Goal: Information Seeking & Learning: Learn about a topic

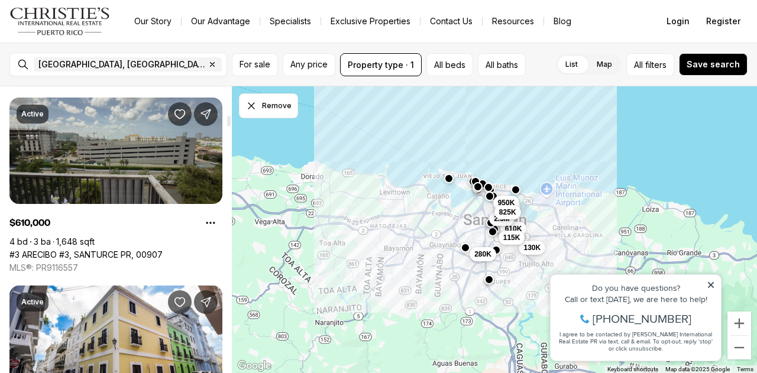
scroll to position [1005, 0]
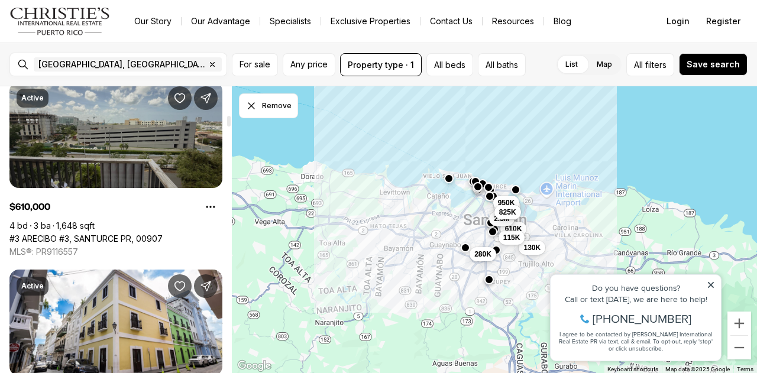
click at [148, 234] on link "#3 ARECIBO #3, SANTURCE PR, 00907" at bounding box center [85, 239] width 153 height 11
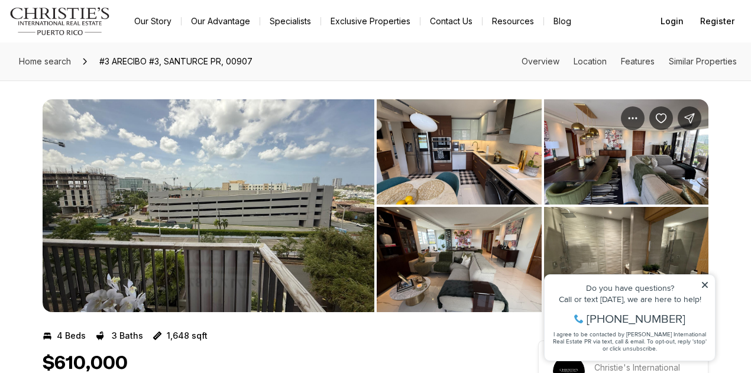
drag, startPoint x: 706, startPoint y: 284, endPoint x: 1228, endPoint y: 536, distance: 579.8
click at [706, 284] on icon at bounding box center [705, 285] width 6 height 6
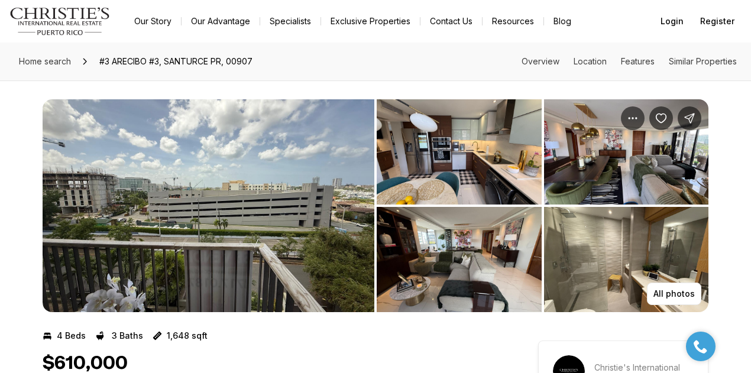
click at [302, 183] on img "View image gallery" at bounding box center [209, 205] width 332 height 213
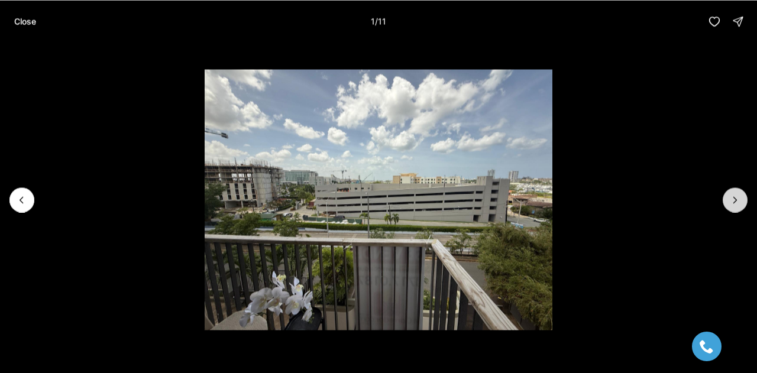
click at [730, 198] on icon "Next slide" at bounding box center [735, 200] width 12 height 12
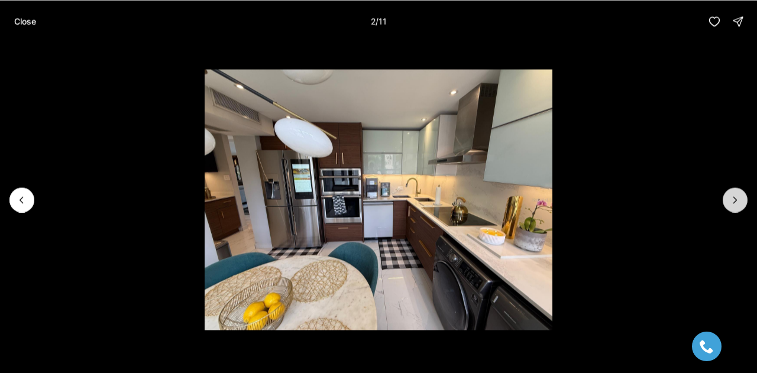
click at [733, 200] on icon "Next slide" at bounding box center [735, 200] width 12 height 12
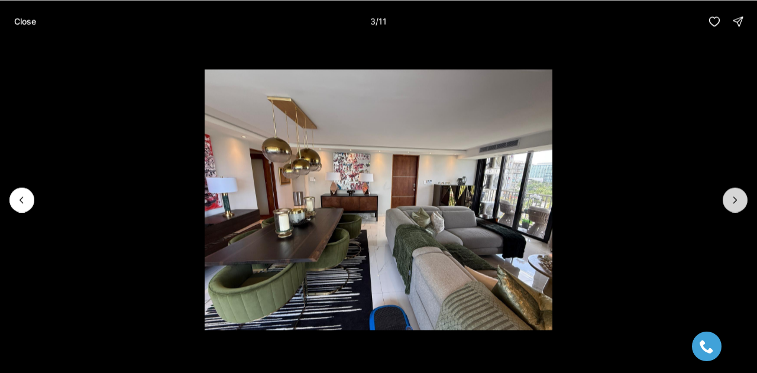
click at [736, 200] on icon "Next slide" at bounding box center [735, 200] width 3 height 6
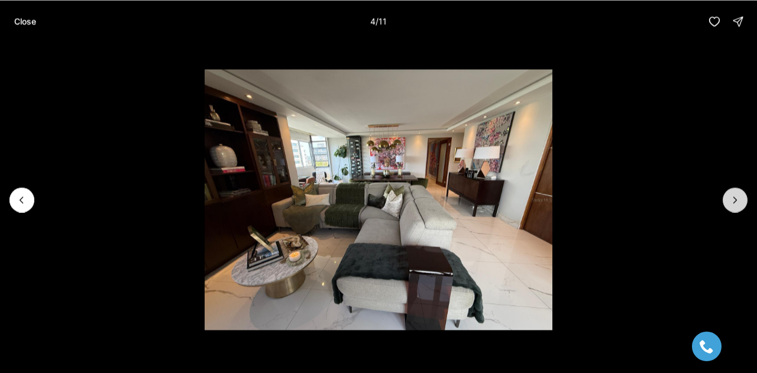
click at [739, 202] on icon "Next slide" at bounding box center [735, 200] width 12 height 12
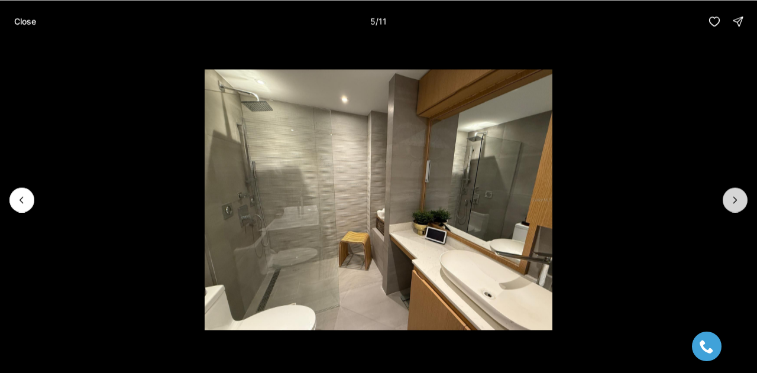
click at [739, 202] on icon "Next slide" at bounding box center [735, 200] width 12 height 12
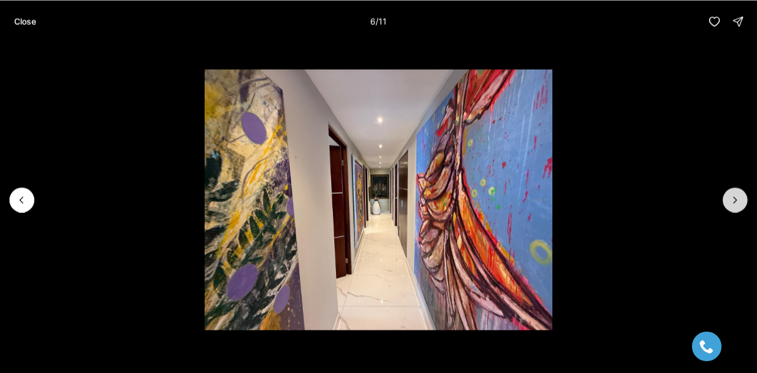
click at [742, 202] on button "Next slide" at bounding box center [735, 199] width 25 height 25
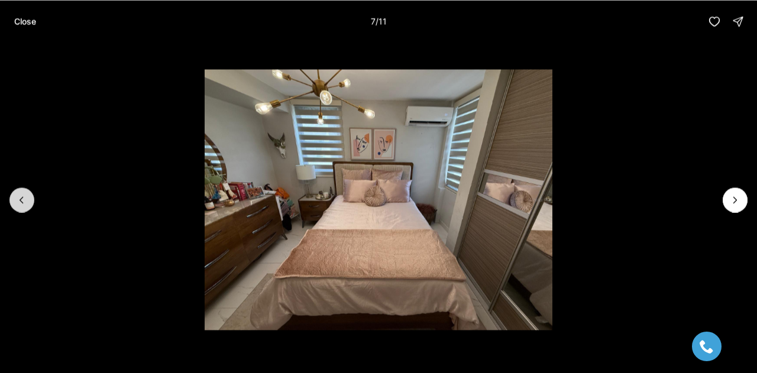
click at [24, 199] on icon "Previous slide" at bounding box center [22, 200] width 12 height 12
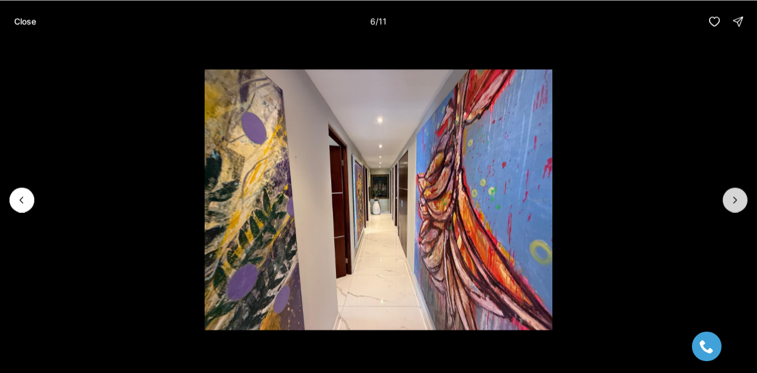
click at [732, 198] on icon "Next slide" at bounding box center [735, 200] width 12 height 12
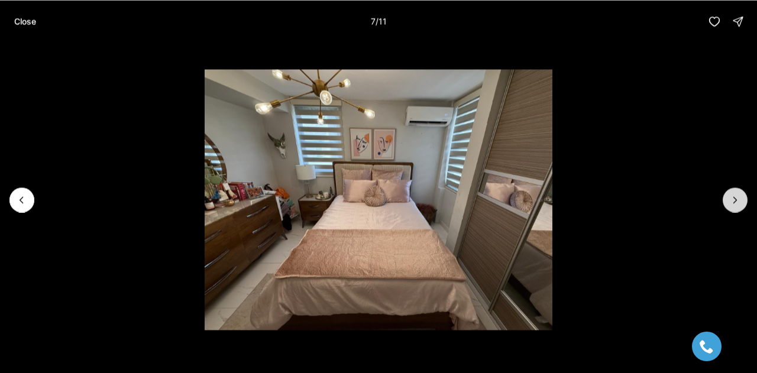
click at [732, 199] on icon "Next slide" at bounding box center [735, 200] width 12 height 12
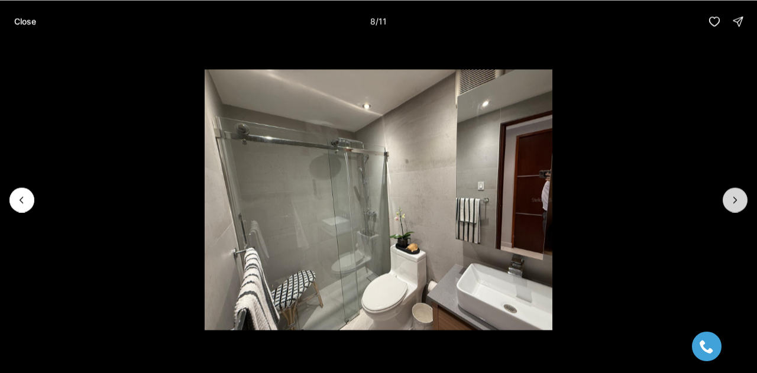
click at [735, 203] on icon "Next slide" at bounding box center [735, 200] width 12 height 12
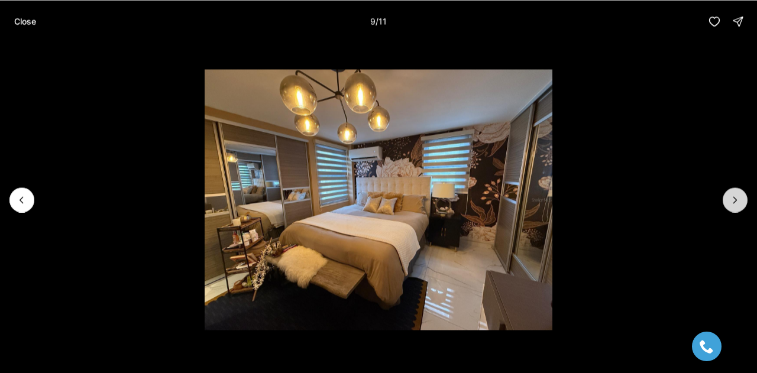
click at [736, 200] on icon "Next slide" at bounding box center [735, 200] width 12 height 12
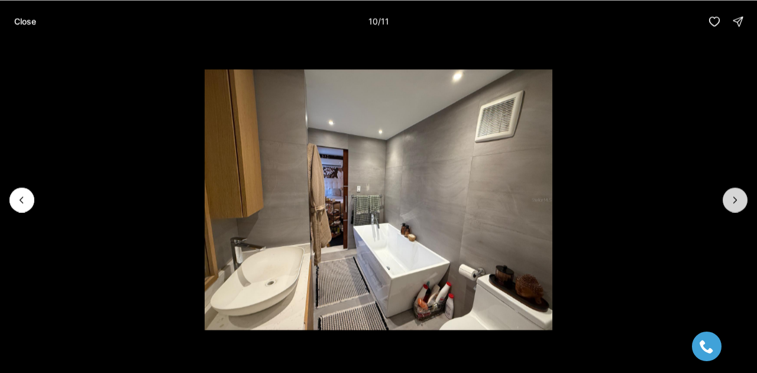
click at [736, 200] on icon "Next slide" at bounding box center [735, 200] width 3 height 6
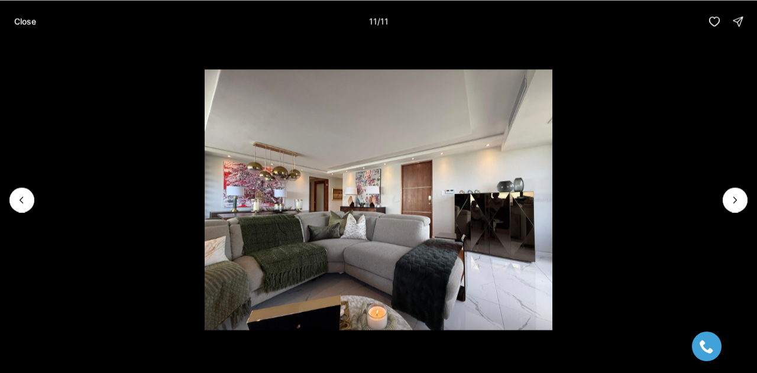
click at [735, 200] on div at bounding box center [735, 199] width 25 height 25
click at [732, 202] on div at bounding box center [735, 199] width 25 height 25
click at [735, 201] on div at bounding box center [735, 199] width 25 height 25
drag, startPoint x: 25, startPoint y: 22, endPoint x: 33, endPoint y: 28, distance: 10.2
click at [25, 22] on p "Close" at bounding box center [25, 21] width 22 height 9
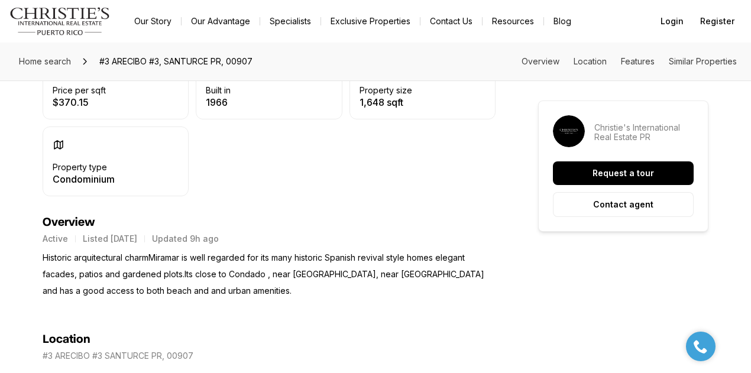
scroll to position [355, 0]
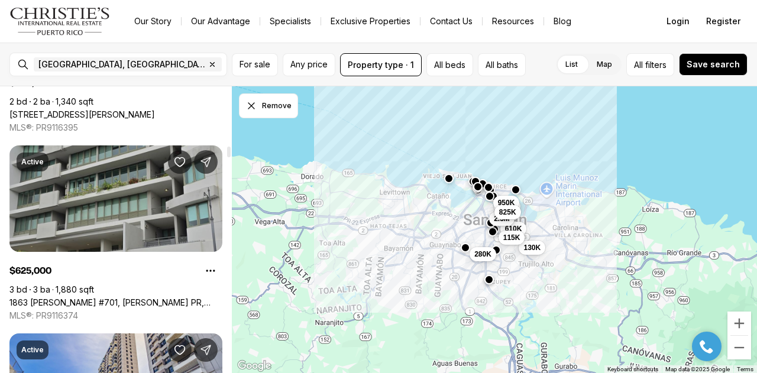
scroll to position [2129, 0]
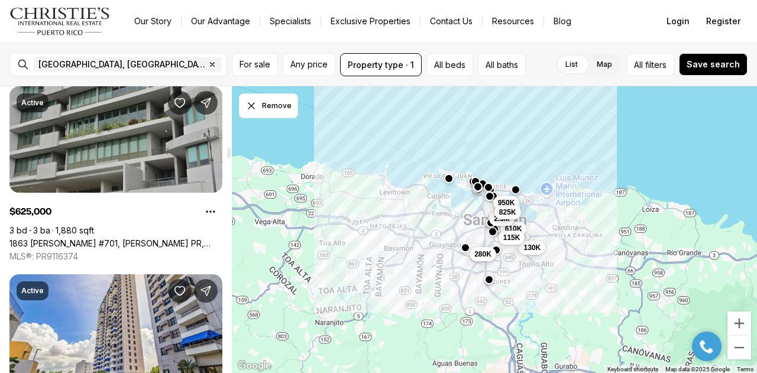
click at [90, 238] on link "1863 [PERSON_NAME] #701, [PERSON_NAME] PR, 00910" at bounding box center [115, 243] width 213 height 11
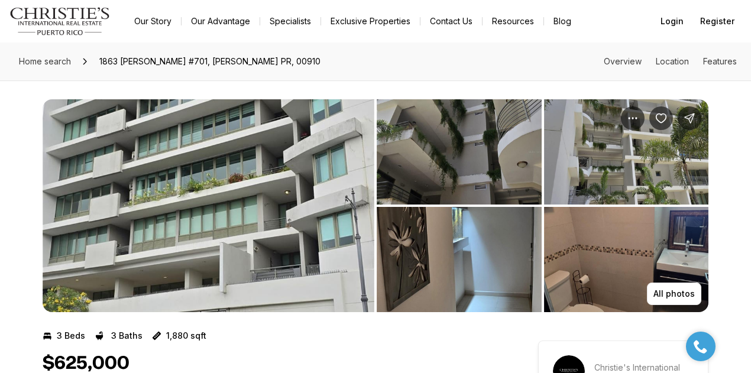
click at [247, 186] on img "View image gallery" at bounding box center [209, 205] width 332 height 213
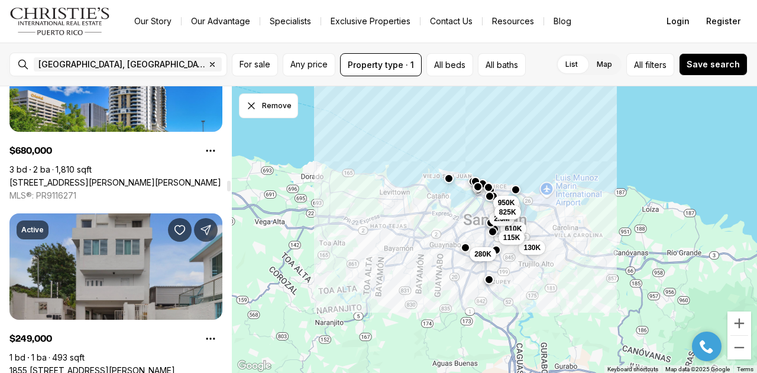
scroll to position [3253, 0]
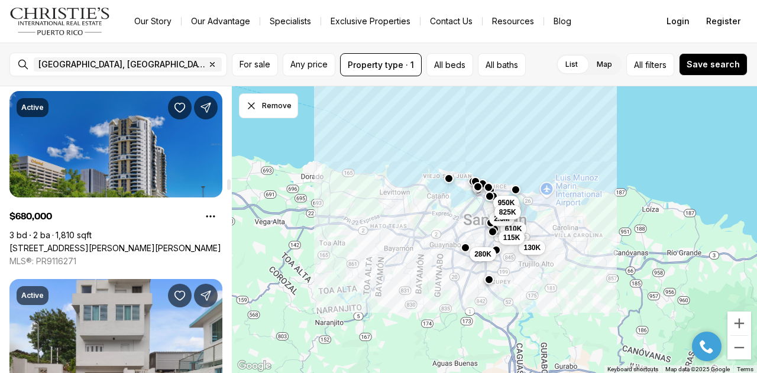
click at [94, 243] on link "[STREET_ADDRESS][PERSON_NAME][PERSON_NAME]" at bounding box center [115, 248] width 212 height 11
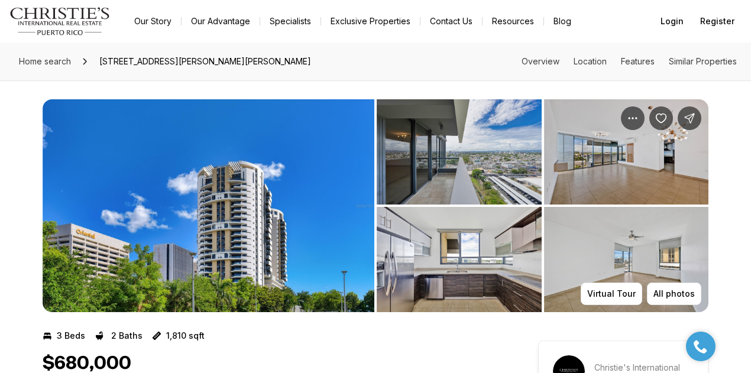
click at [270, 224] on img "View image gallery" at bounding box center [209, 205] width 332 height 213
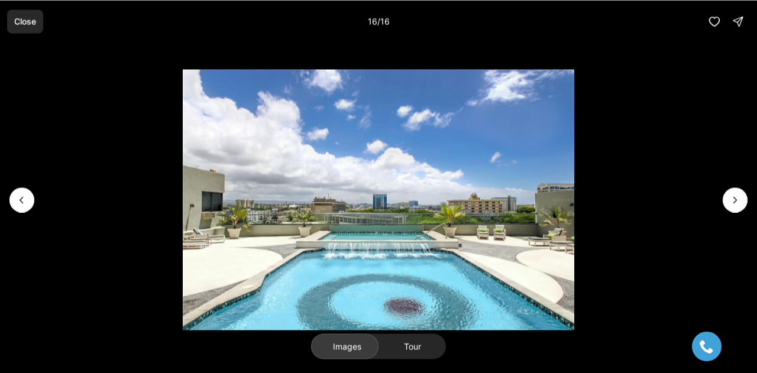
click at [33, 22] on p "Close" at bounding box center [25, 21] width 22 height 9
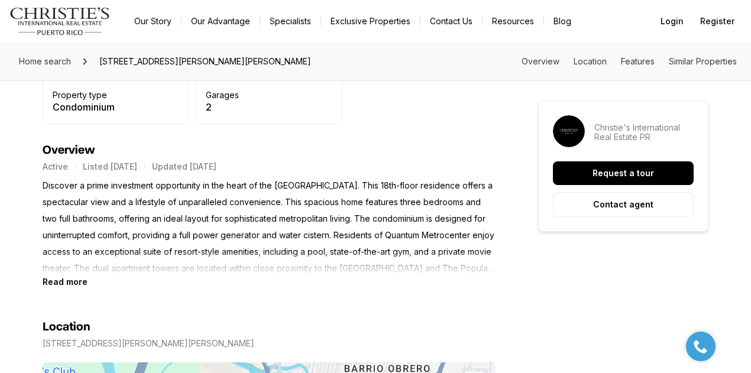
scroll to position [473, 0]
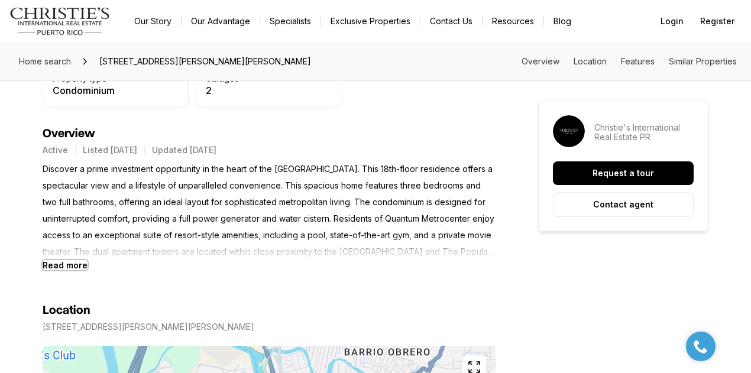
click at [56, 264] on b "Read more" at bounding box center [65, 265] width 45 height 10
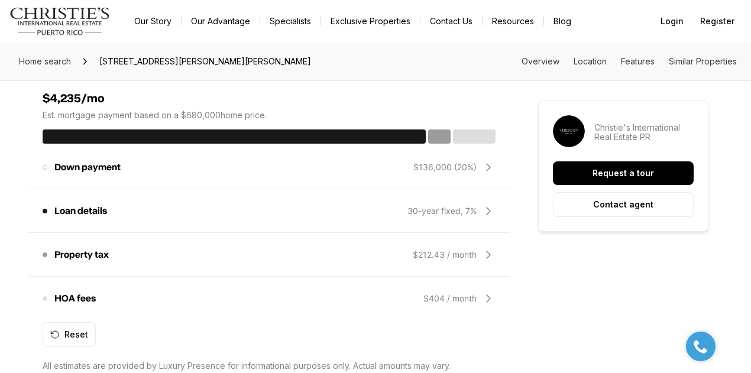
scroll to position [1065, 0]
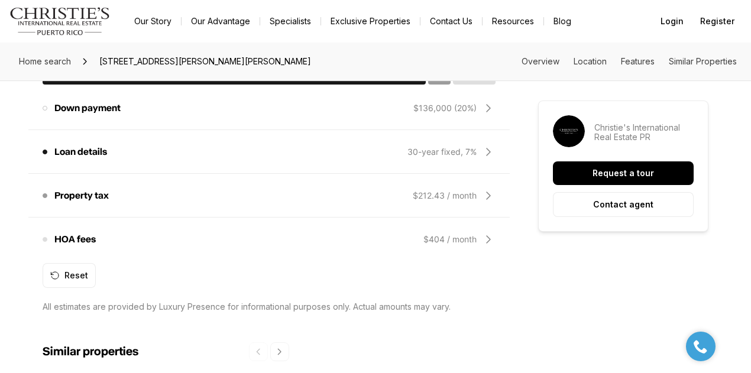
click at [63, 157] on p "Loan details" at bounding box center [80, 151] width 53 height 9
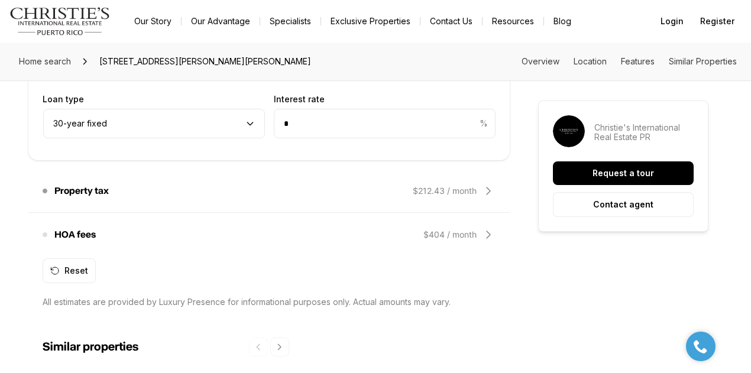
scroll to position [1124, 0]
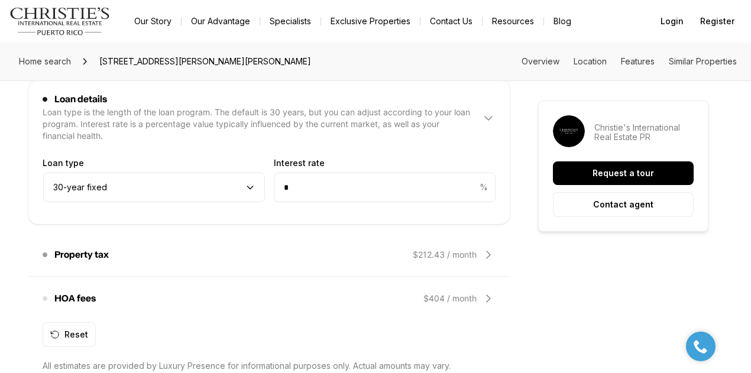
click at [485, 120] on icon at bounding box center [488, 119] width 7 height 4
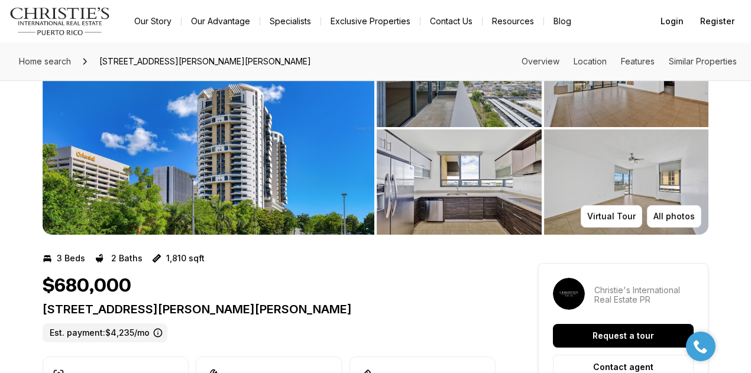
scroll to position [59, 0]
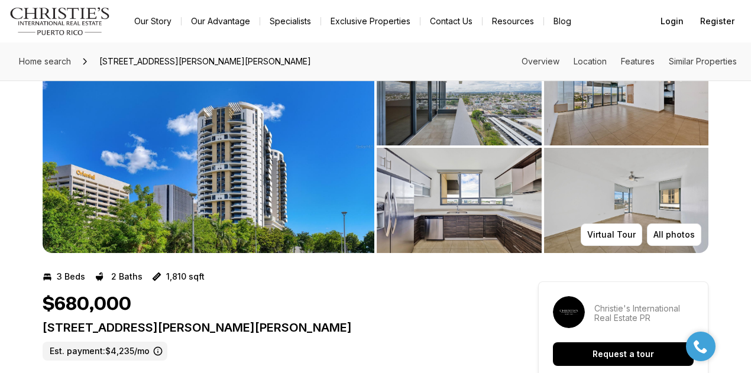
click at [454, 211] on img "View image gallery" at bounding box center [459, 200] width 165 height 105
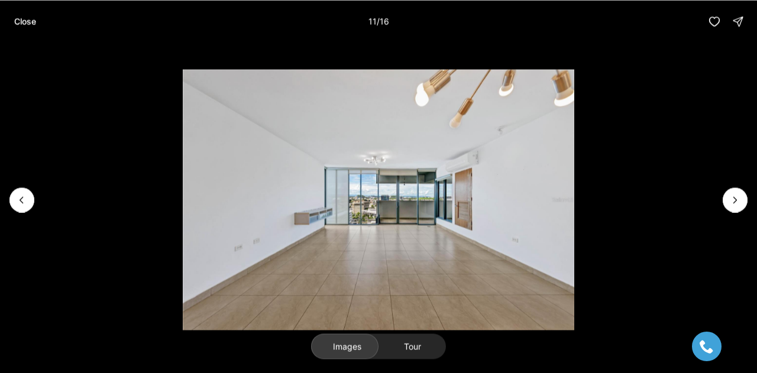
click at [24, 27] on button "Close" at bounding box center [25, 21] width 36 height 24
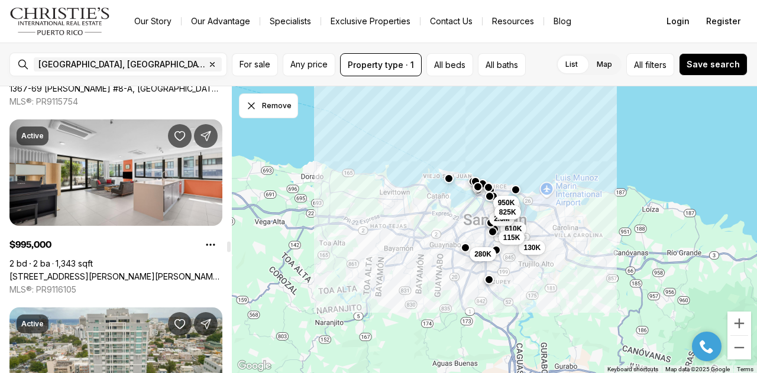
scroll to position [5500, 0]
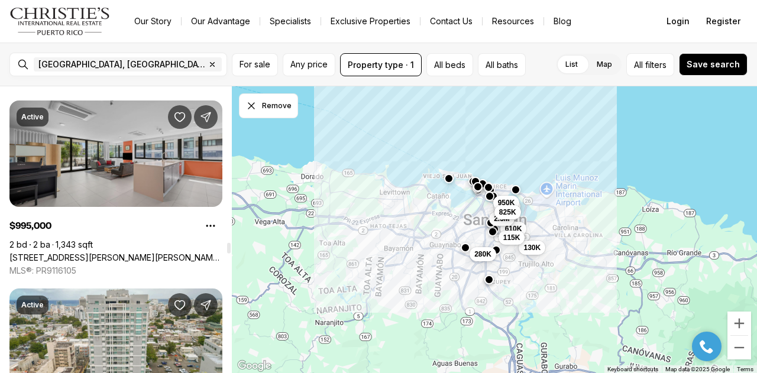
click at [125, 253] on link "1511 PONCE DE LEÓN AVE #1021, SAN JUAN PR, 00909" at bounding box center [115, 258] width 213 height 11
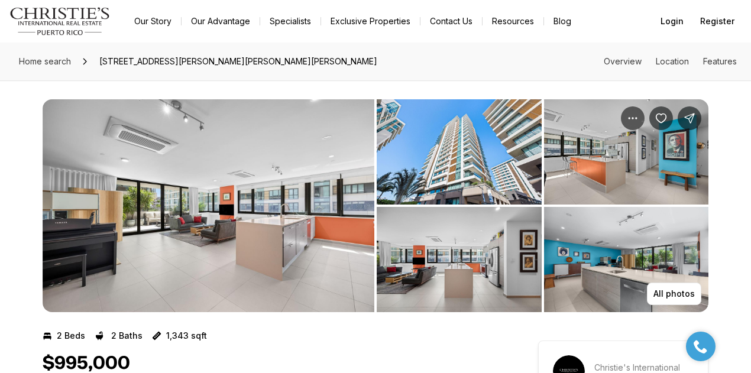
click at [304, 174] on img "View image gallery" at bounding box center [209, 205] width 332 height 213
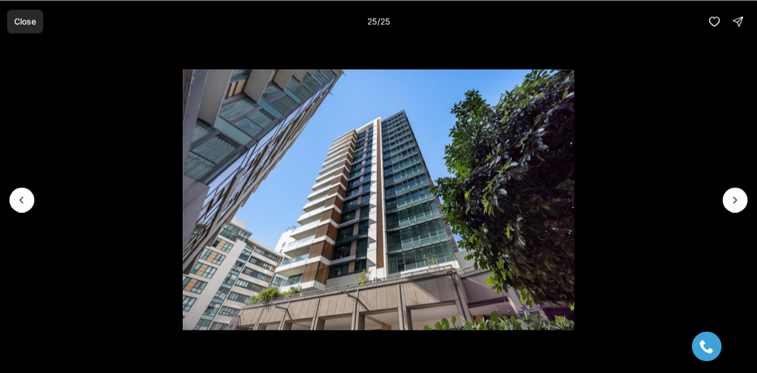
click at [27, 21] on p "Close" at bounding box center [25, 21] width 22 height 9
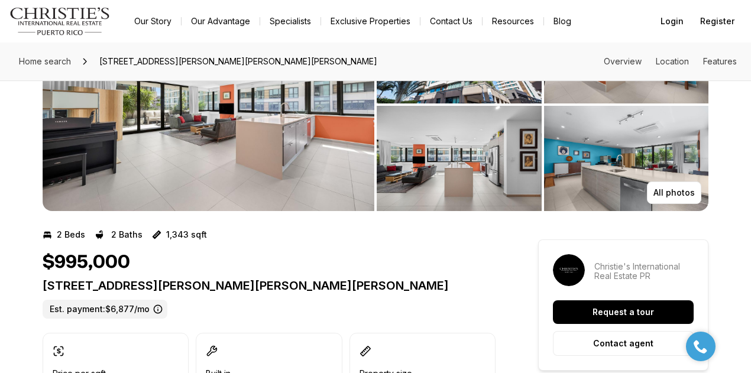
scroll to position [59, 0]
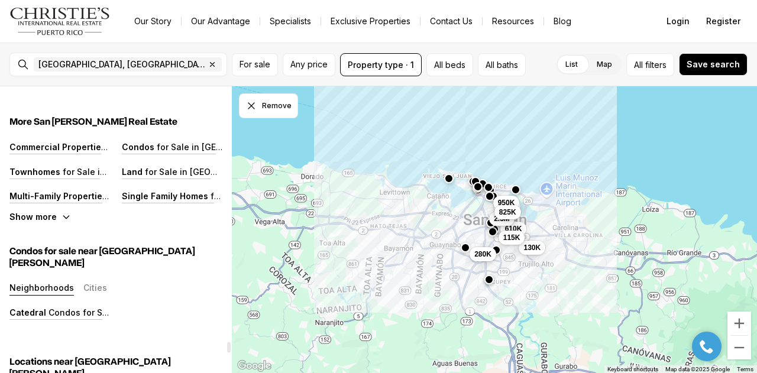
scroll to position [8871, 0]
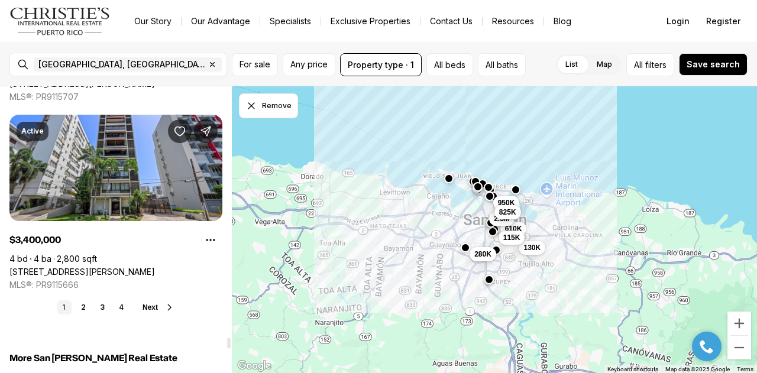
click at [149, 306] on span "Next" at bounding box center [150, 307] width 15 height 8
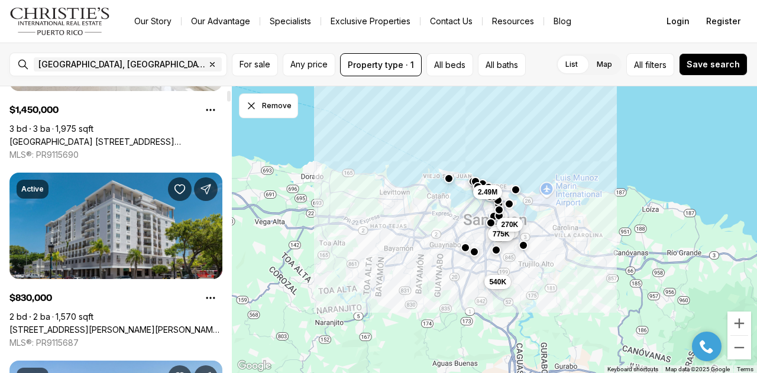
scroll to position [118, 0]
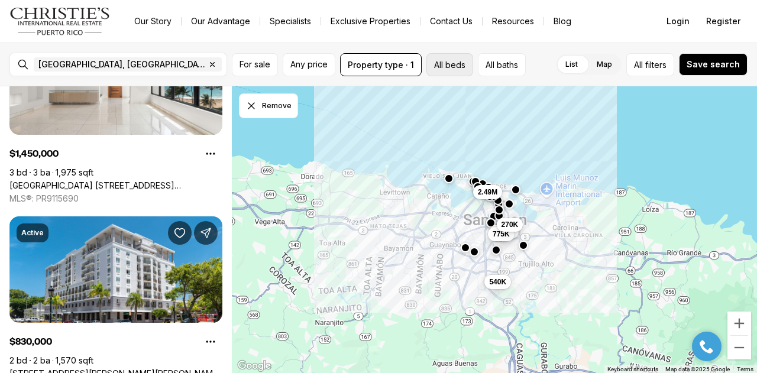
click at [454, 63] on button "All beds" at bounding box center [449, 64] width 47 height 23
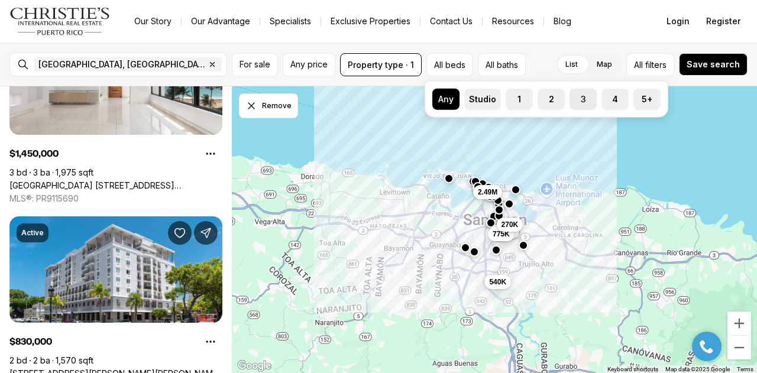
click at [582, 96] on label "3" at bounding box center [583, 99] width 27 height 21
click at [581, 96] on button "3" at bounding box center [576, 95] width 12 height 12
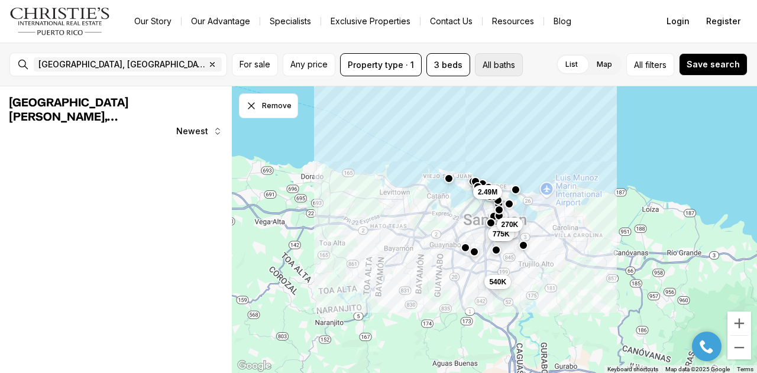
click at [502, 65] on button "All baths" at bounding box center [499, 64] width 48 height 23
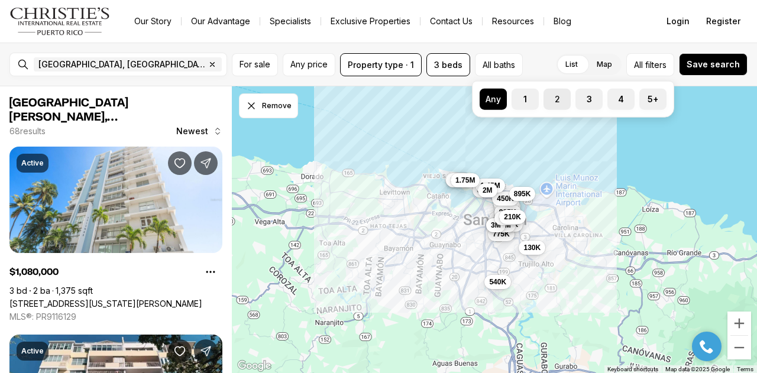
click at [555, 96] on label "2" at bounding box center [556, 99] width 27 height 21
click at [555, 96] on button "2" at bounding box center [549, 95] width 12 height 12
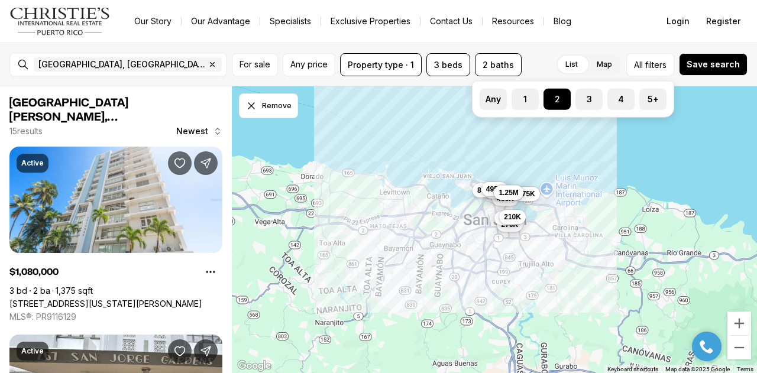
click at [538, 54] on div "List Map List Map All filters Save search" at bounding box center [636, 64] width 221 height 23
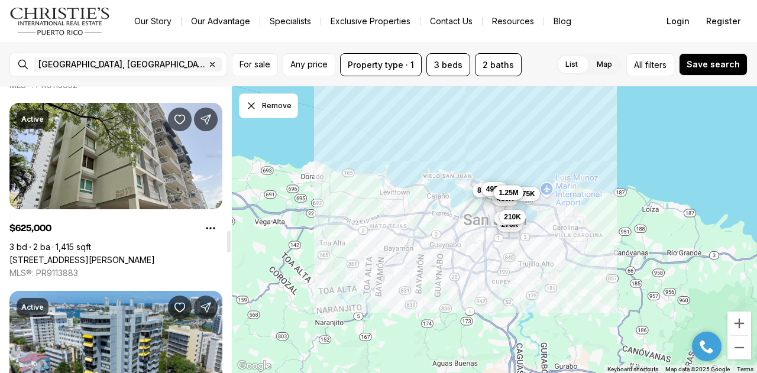
scroll to position [1891, 0]
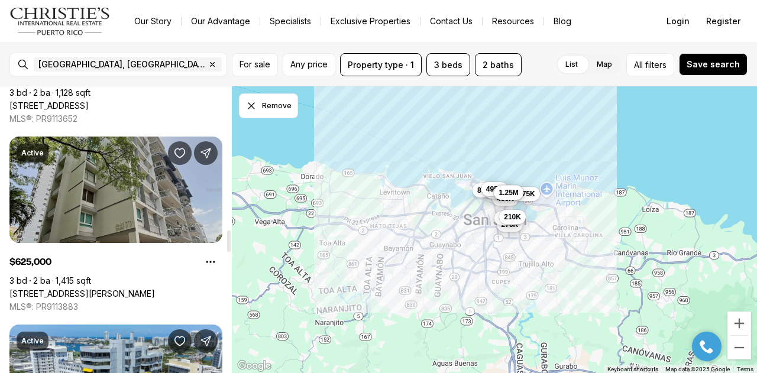
click at [85, 289] on link "77 KINGS COURT #202, SAN JUAN PR, 00911" at bounding box center [81, 294] width 145 height 11
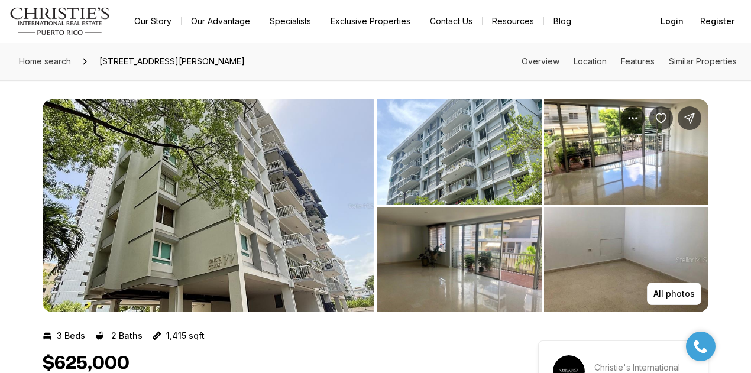
click at [246, 187] on img "View image gallery" at bounding box center [209, 205] width 332 height 213
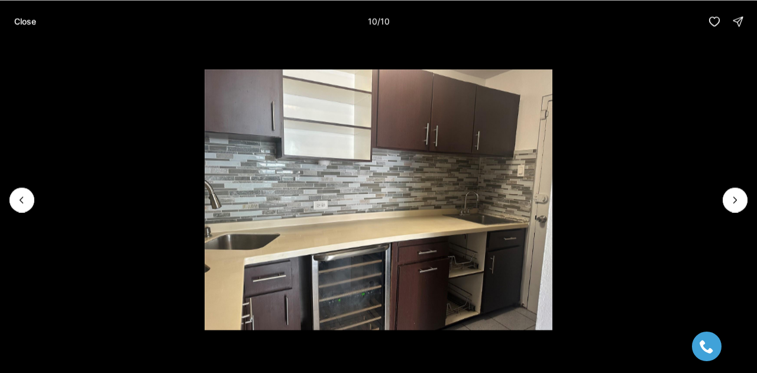
click at [26, 20] on p "Close" at bounding box center [25, 21] width 22 height 9
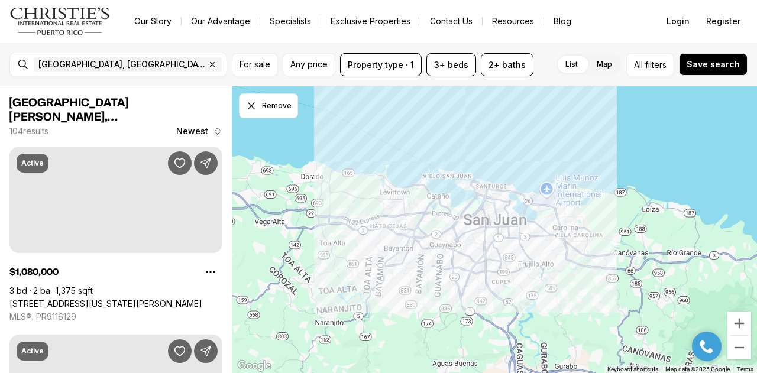
scroll to position [1891, 0]
